Goal: Information Seeking & Learning: Find specific fact

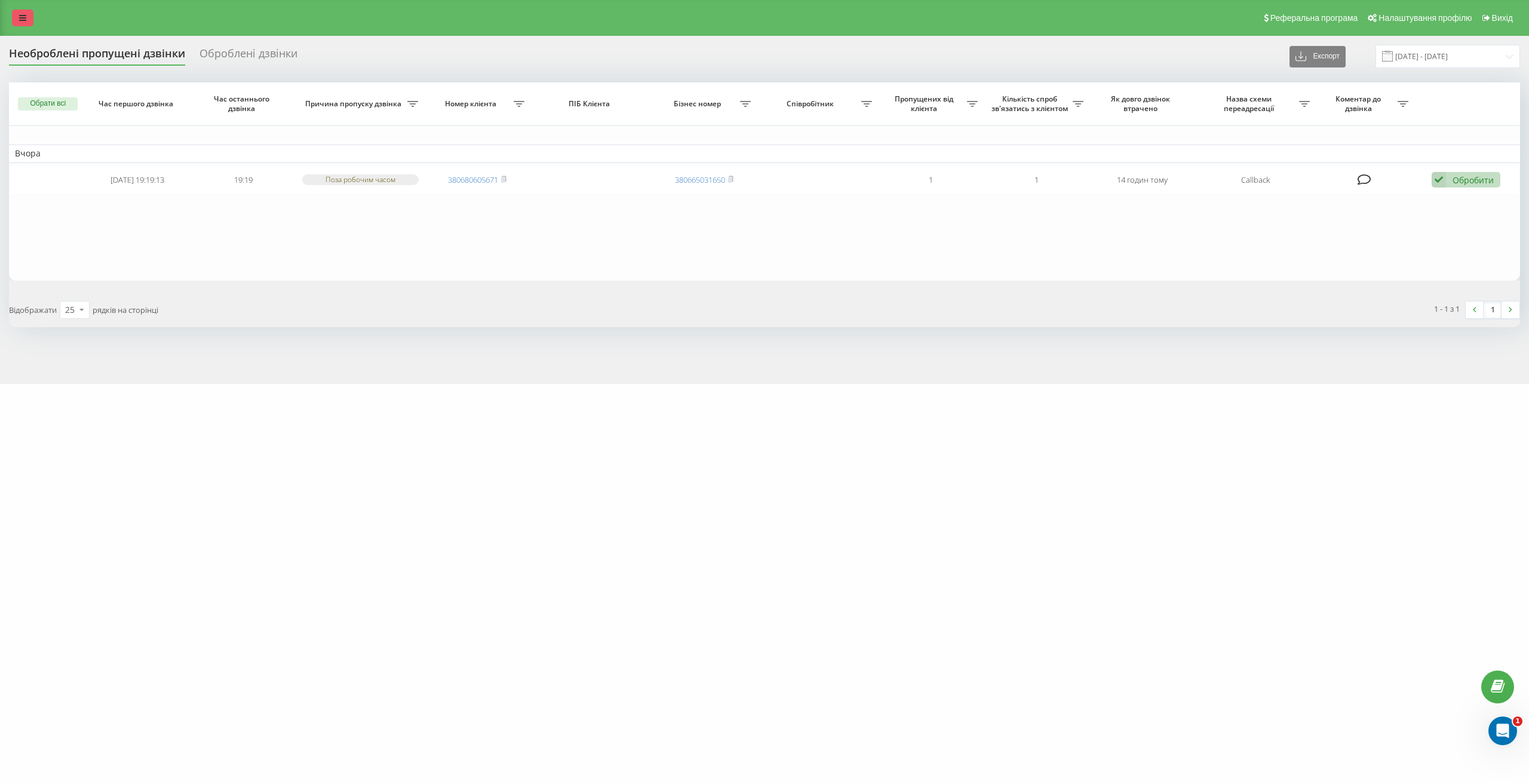
click at [18, 16] on link at bounding box center [23, 18] width 22 height 17
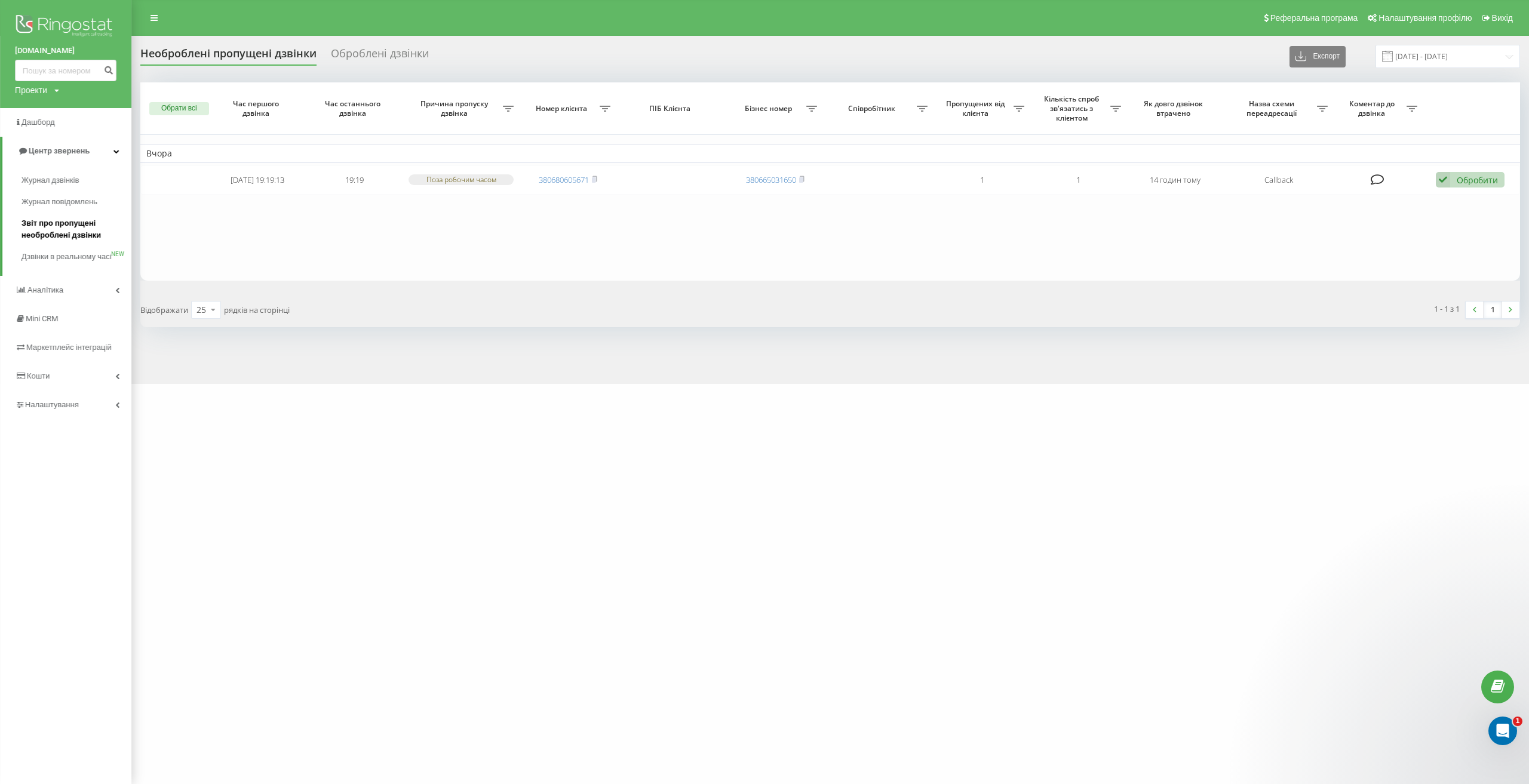
click at [60, 229] on span "Звіт про пропущені необроблені дзвінки" at bounding box center [73, 229] width 104 height 24
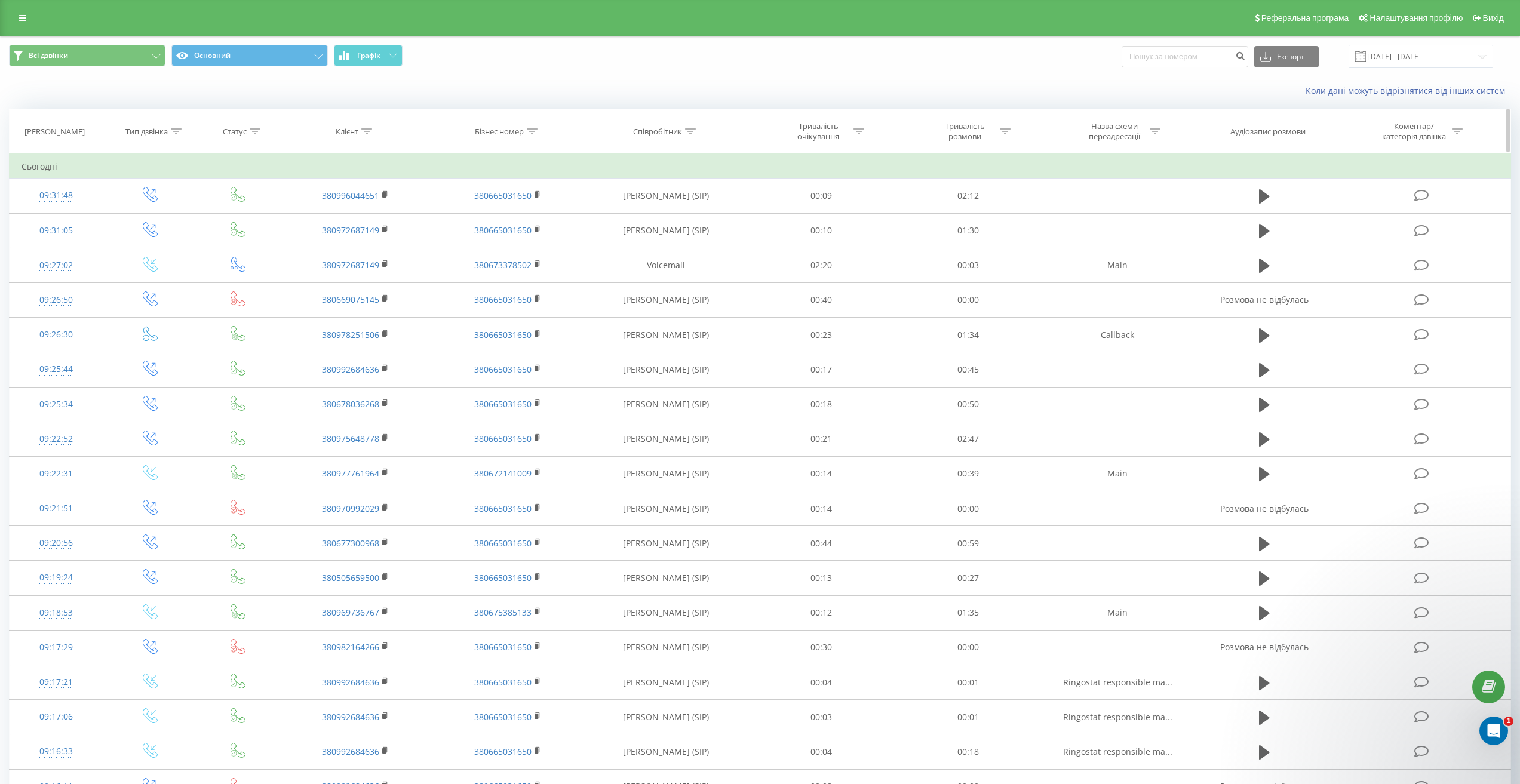
click at [368, 132] on icon at bounding box center [367, 131] width 11 height 6
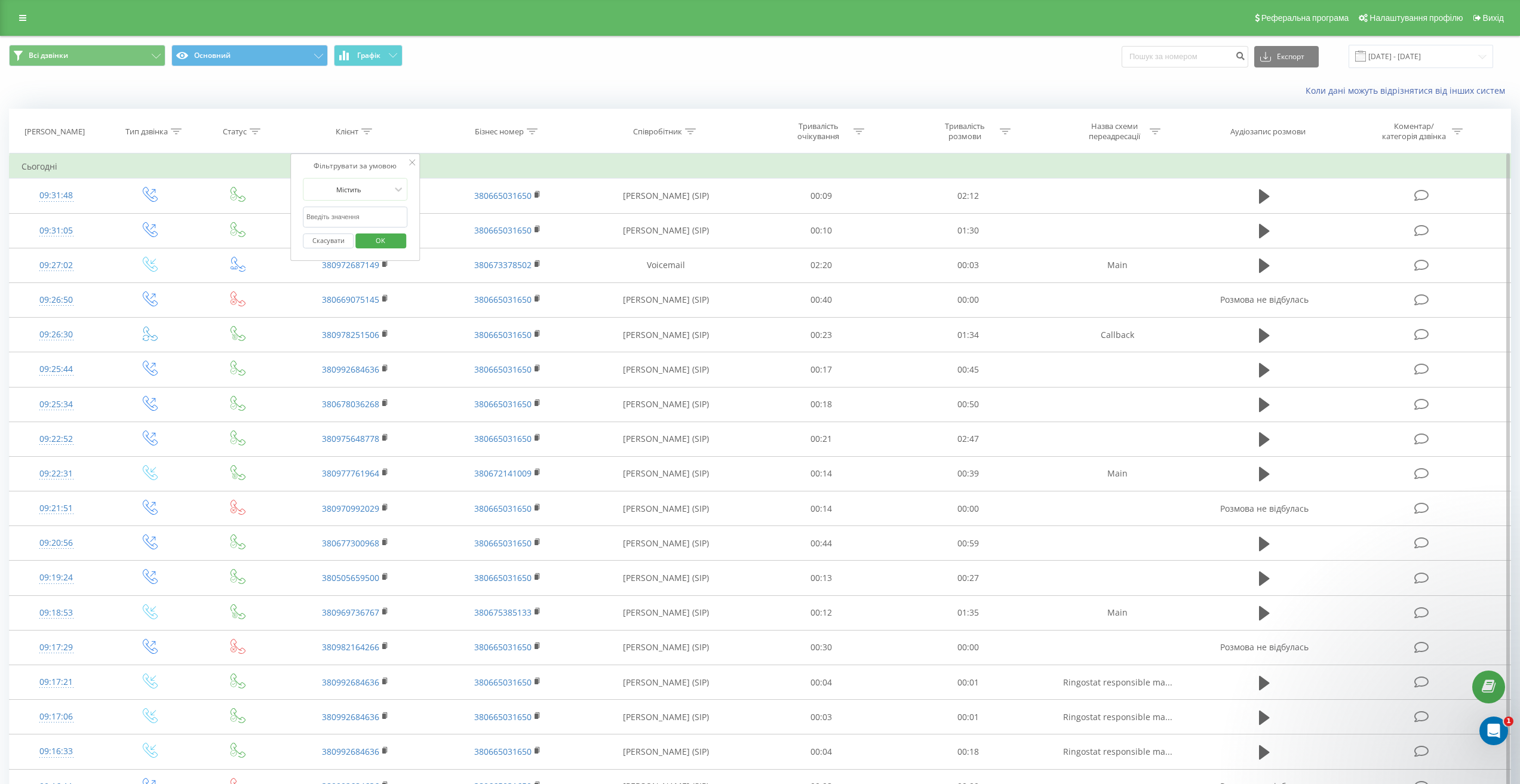
click at [353, 208] on input "text" at bounding box center [355, 217] width 105 height 21
paste input "(099) 623-53-95"
type input "0996235395"
click at [392, 243] on span "OK" at bounding box center [381, 240] width 34 height 19
